Goal: Navigation & Orientation: Find specific page/section

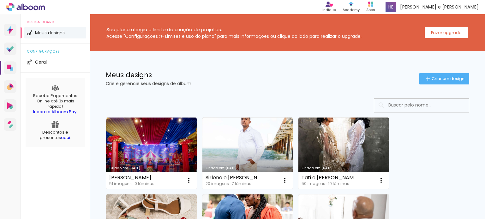
click at [45, 30] on li "Meus designs" at bounding box center [55, 32] width 62 height 11
click at [57, 66] on li "Geral" at bounding box center [55, 61] width 62 height 11
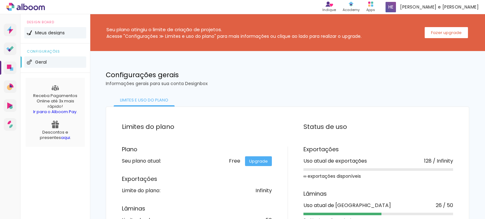
click at [62, 31] on span "Meus designs" at bounding box center [50, 33] width 30 height 4
